Goal: Information Seeking & Learning: Learn about a topic

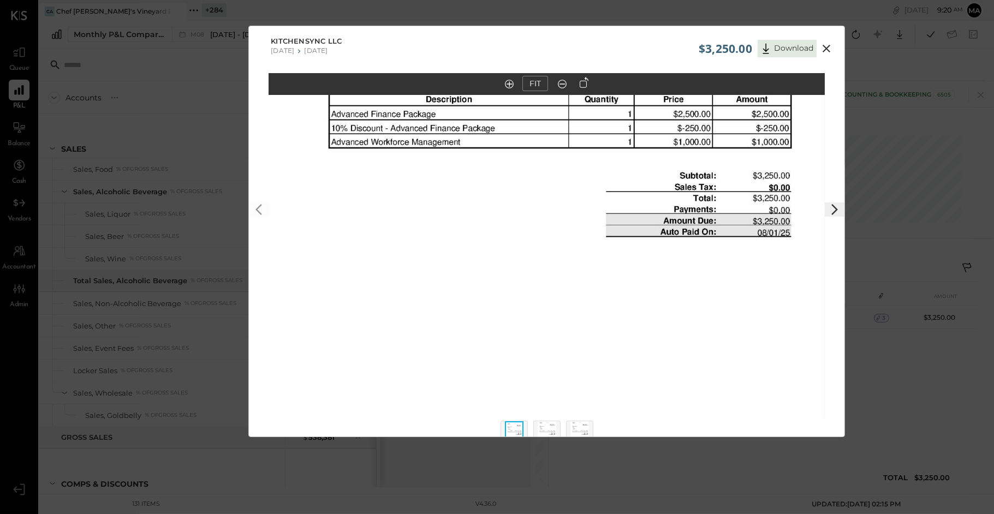
scroll to position [1708, 0]
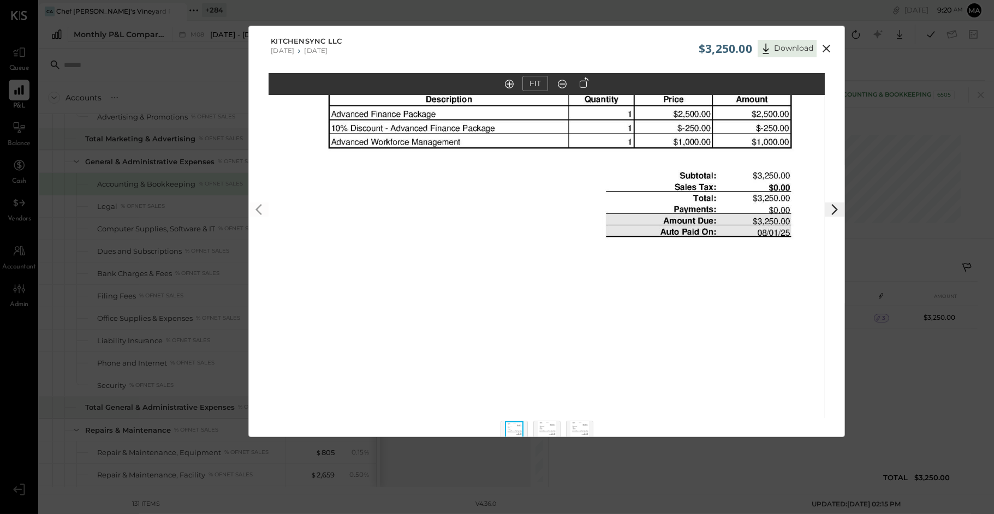
click at [829, 46] on icon at bounding box center [826, 48] width 13 height 13
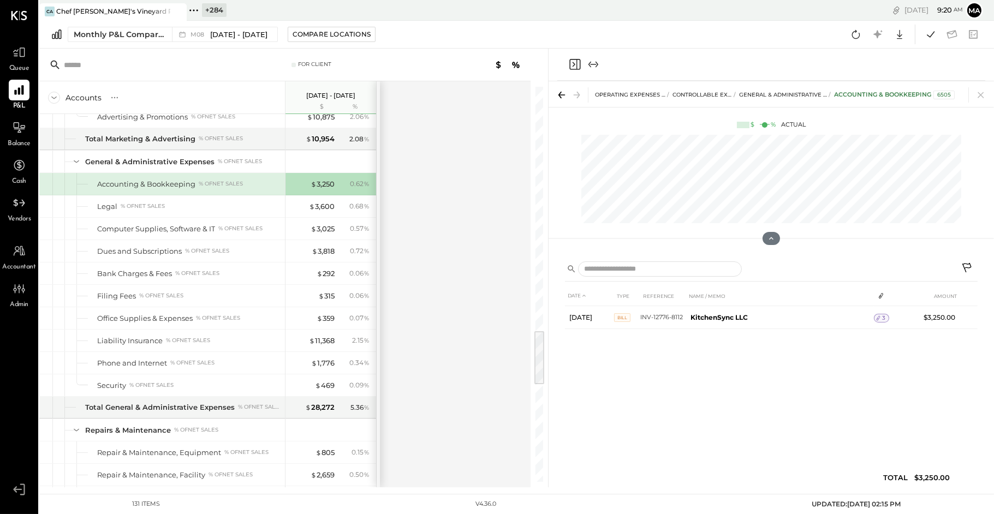
click at [197, 9] on icon at bounding box center [194, 10] width 14 height 14
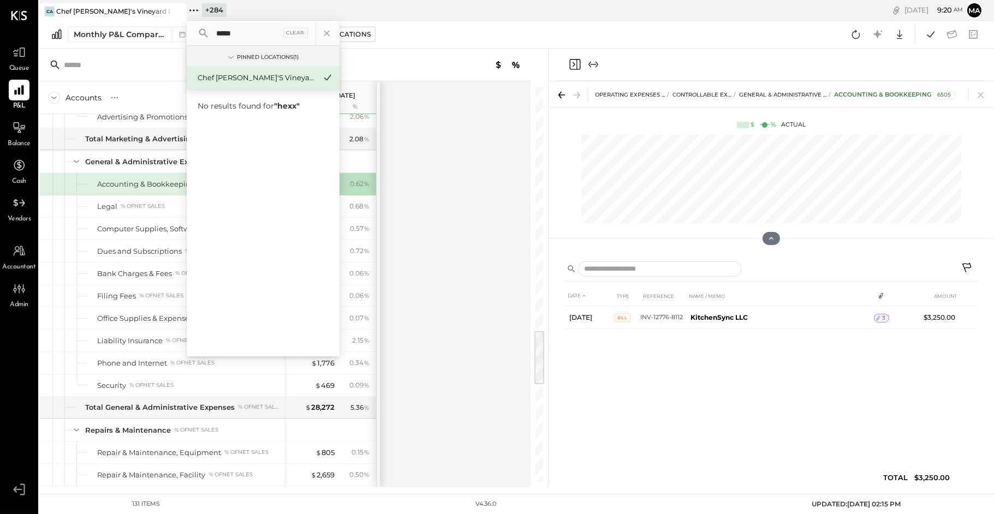
type input "****"
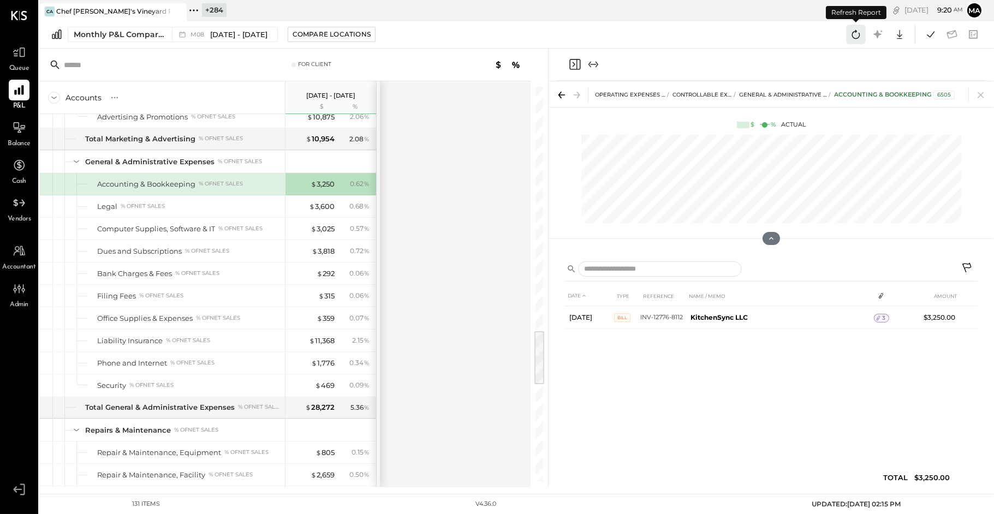
click at [858, 33] on icon at bounding box center [856, 34] width 14 height 14
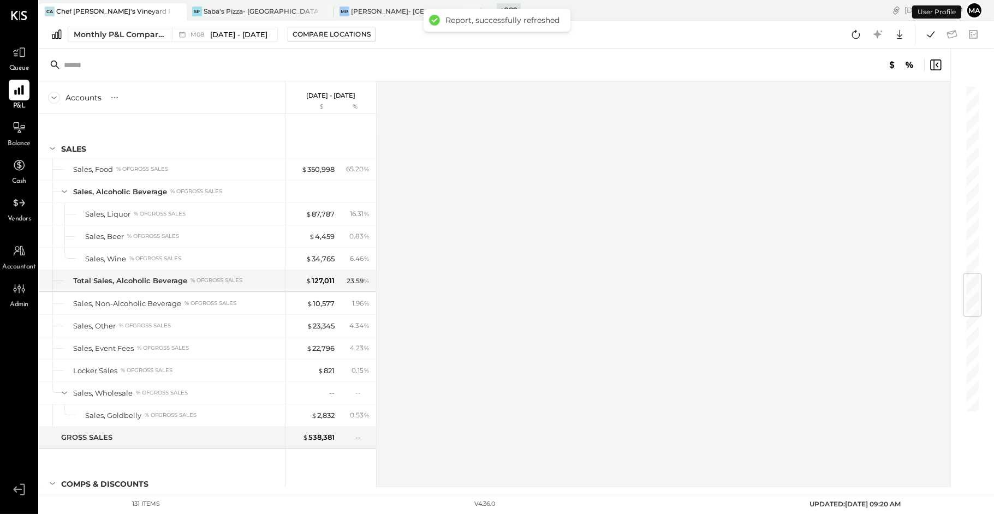
scroll to position [1584, 0]
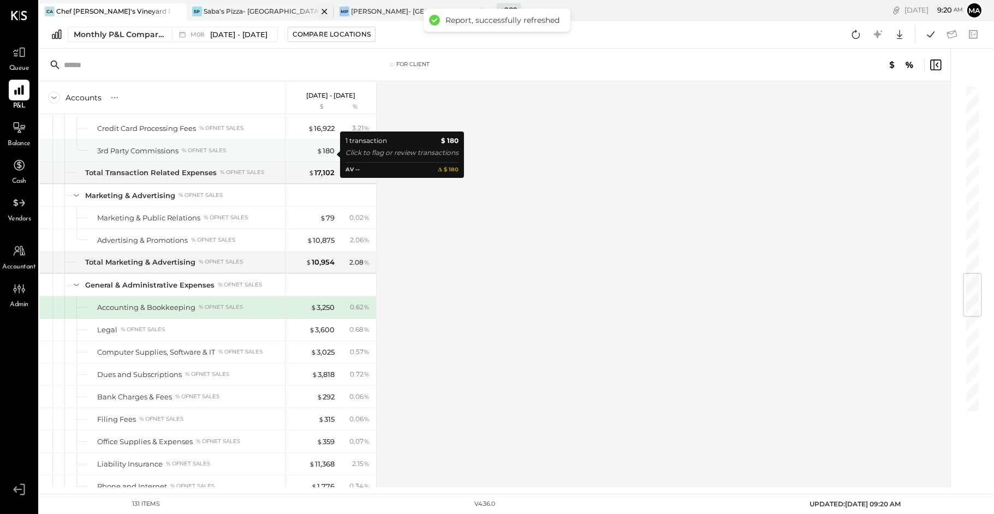
click at [177, 9] on icon at bounding box center [177, 11] width 14 height 13
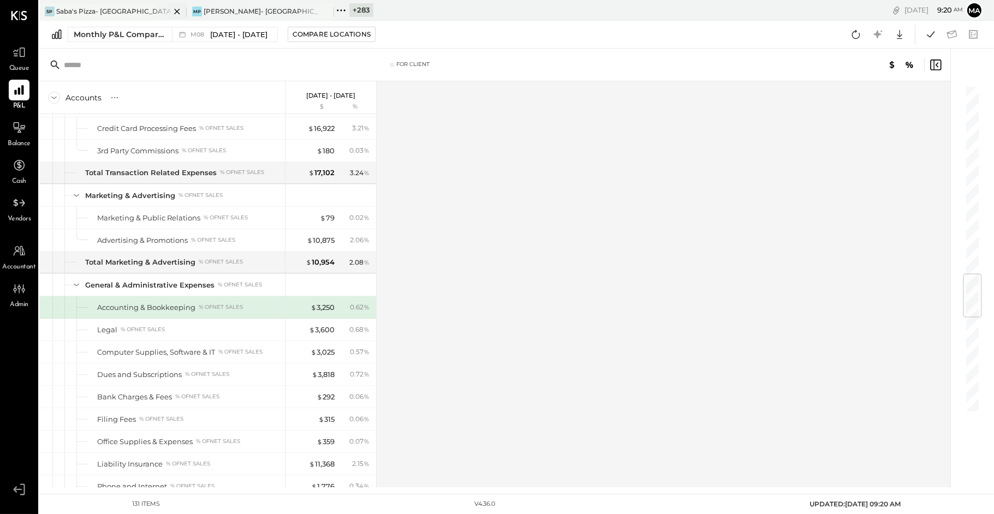
click at [178, 10] on icon at bounding box center [176, 11] width 5 height 5
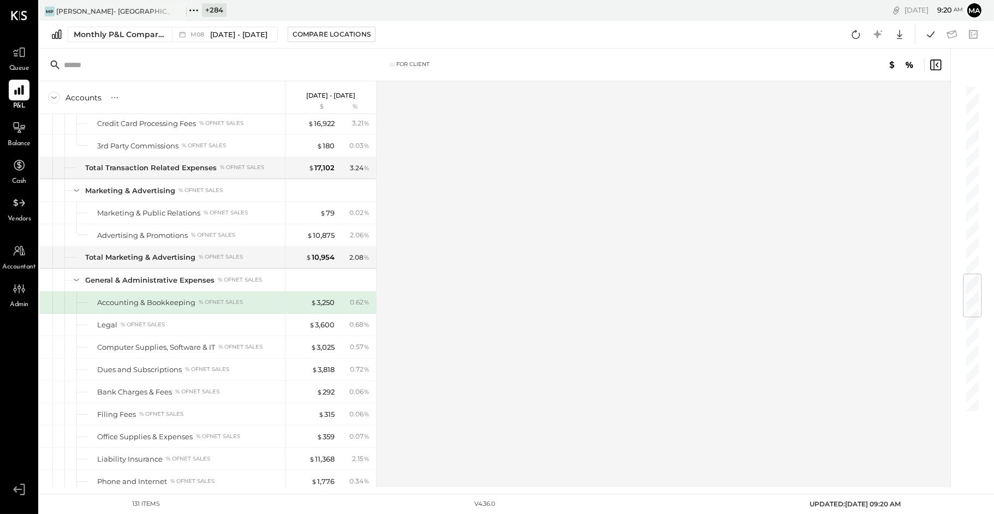
click at [178, 10] on icon at bounding box center [176, 11] width 5 height 5
click at [187, 11] on div "+ 284 Pinned Locations ( 1 ) Marinara Pizza- [GEOGRAPHIC_DATA] 1500 West Capita…" at bounding box center [373, 10] width 372 height 21
click at [187, 10] on div "+ 284 Pinned Locations ( 1 ) Marinara Pizza- [GEOGRAPHIC_DATA] 1500 West Capita…" at bounding box center [373, 10] width 372 height 21
click at [187, 8] on div "+ 284 Pinned Locations ( 1 ) Marinara Pizza- [GEOGRAPHIC_DATA] 1500 West Capita…" at bounding box center [373, 10] width 372 height 21
click at [195, 8] on div "+ 284 Pinned Locations ( 1 ) Marinara Pizza- [GEOGRAPHIC_DATA] 1500 West Capita…" at bounding box center [373, 10] width 372 height 21
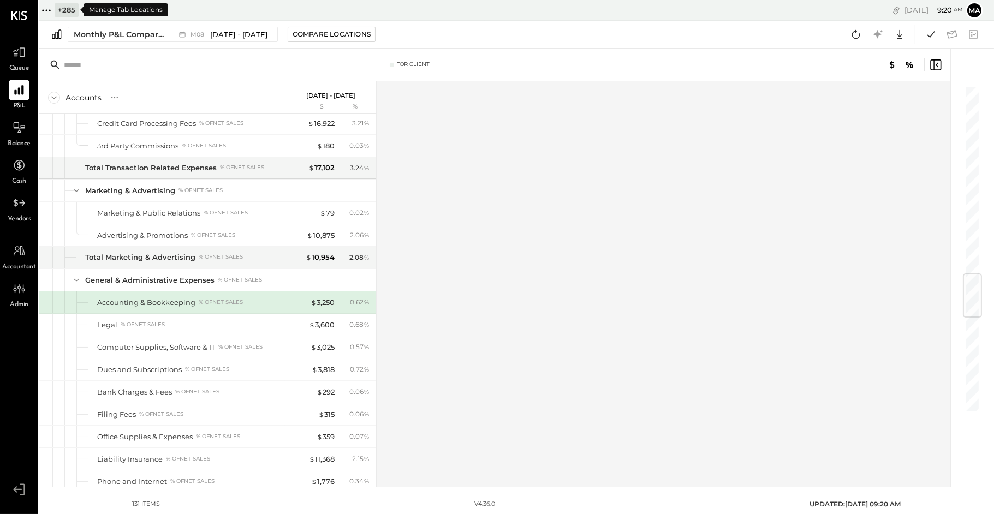
click at [50, 9] on icon at bounding box center [50, 10] width 2 height 2
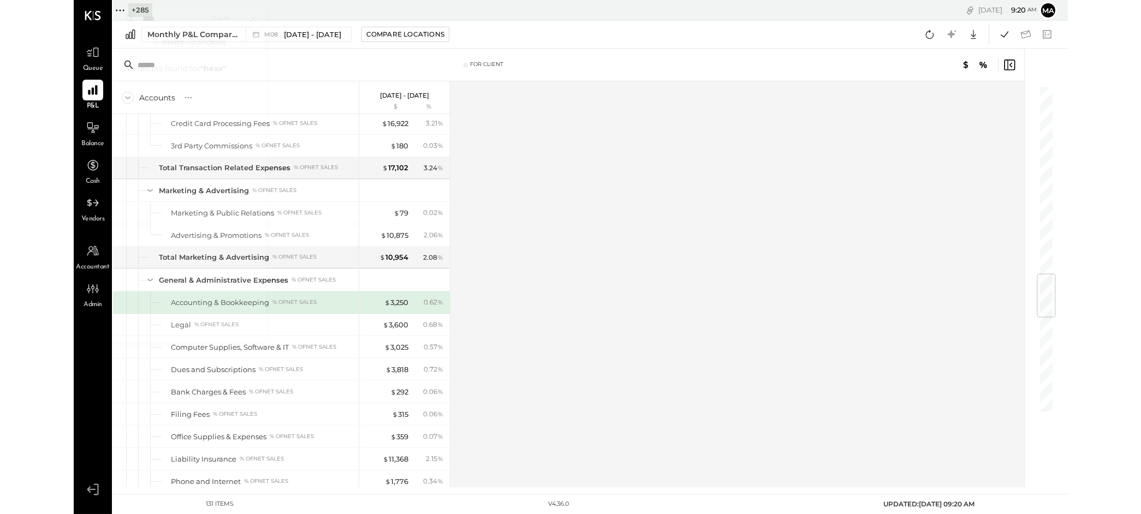
scroll to position [1594, 0]
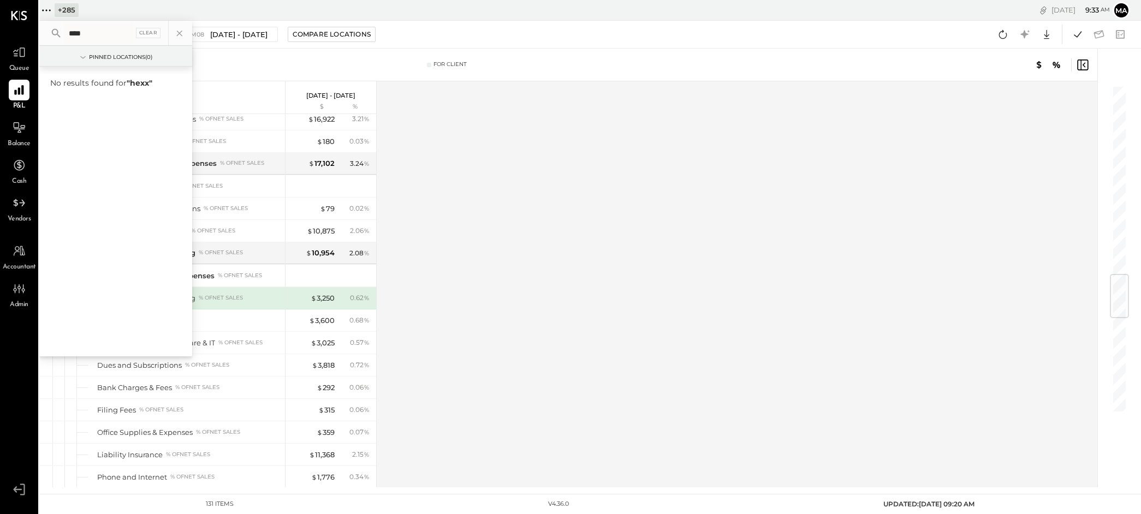
click at [90, 30] on input "****" at bounding box center [98, 33] width 69 height 20
type input "*******"
click at [104, 156] on div "Salt On Mass (New)" at bounding box center [109, 156] width 118 height 10
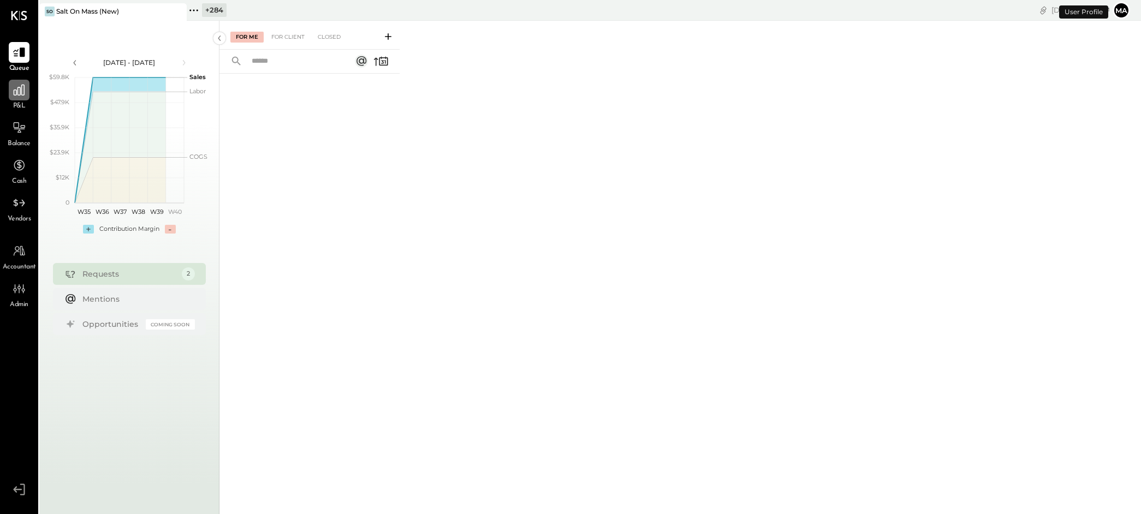
click at [16, 93] on icon at bounding box center [19, 90] width 11 height 11
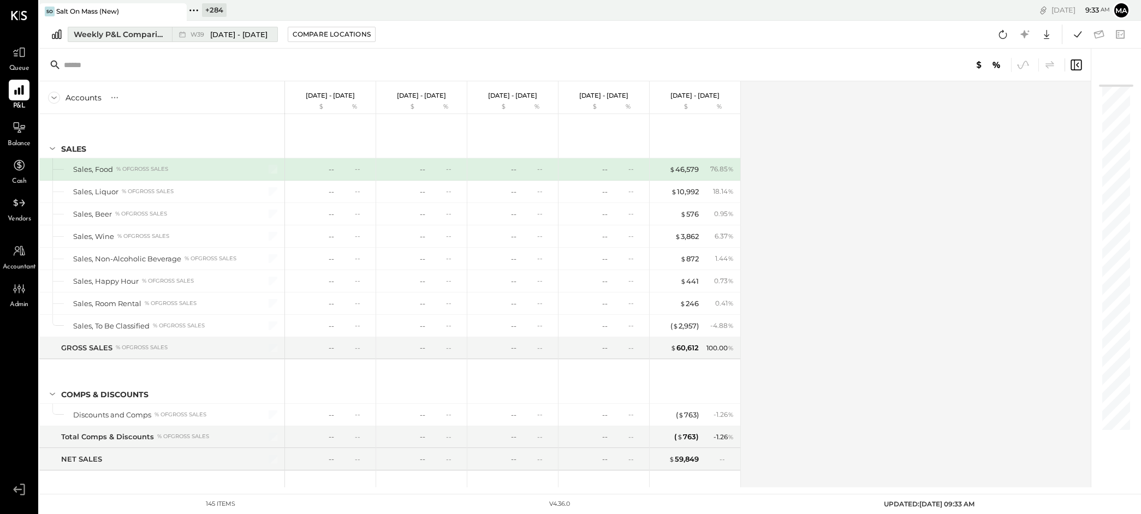
click at [179, 33] on icon at bounding box center [182, 35] width 6 height 6
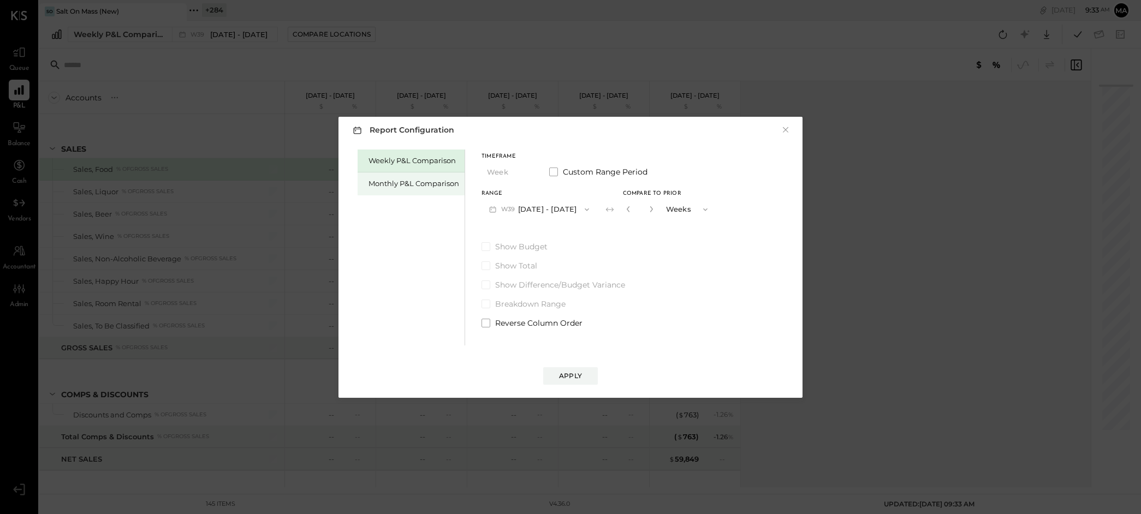
click at [422, 186] on div "Monthly P&L Comparison" at bounding box center [414, 184] width 91 height 10
click at [625, 210] on div "Compare" at bounding box center [631, 211] width 35 height 9
click at [648, 210] on icon "button" at bounding box center [651, 209] width 7 height 7
type input "*"
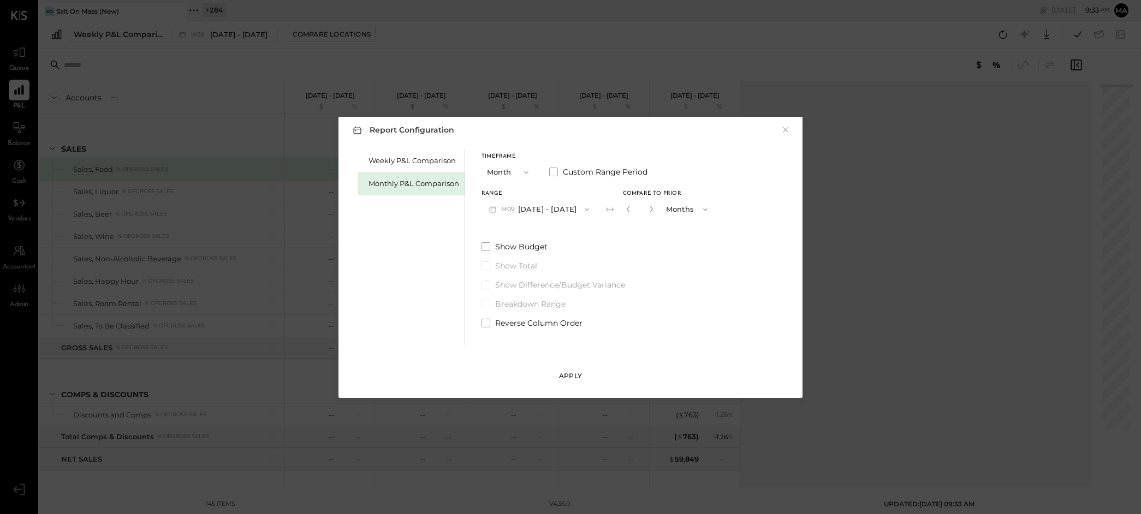
click at [575, 372] on div "Apply" at bounding box center [570, 375] width 23 height 9
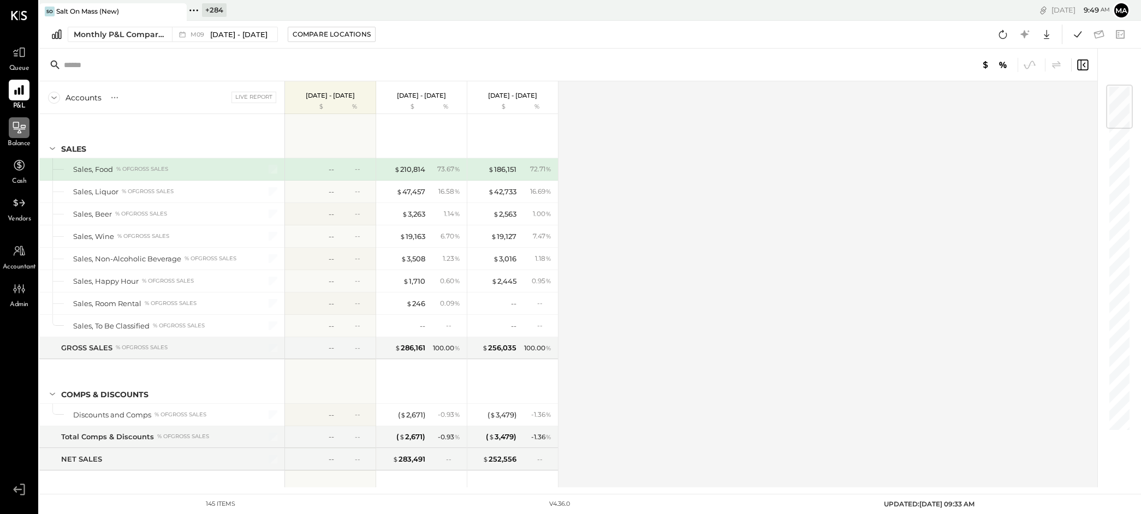
click at [16, 128] on icon at bounding box center [19, 128] width 14 height 14
